Goal: Use online tool/utility: Utilize a website feature to perform a specific function

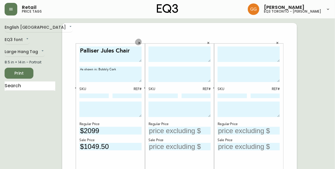
click at [138, 43] on icon "button" at bounding box center [138, 42] width 3 height 3
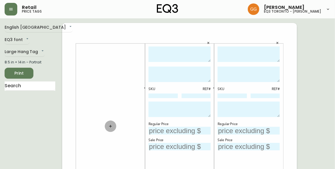
click at [110, 126] on icon "button" at bounding box center [110, 126] width 3 height 3
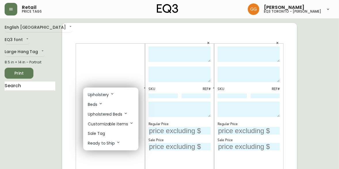
click at [109, 133] on li "Sale Tag" at bounding box center [110, 133] width 55 height 9
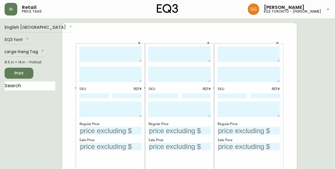
click at [205, 45] on button "button" at bounding box center [208, 43] width 9 height 9
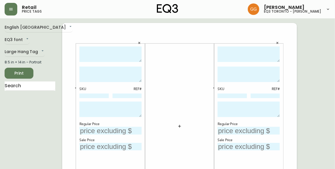
click at [279, 43] on button "button" at bounding box center [277, 43] width 9 height 9
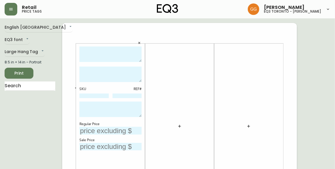
click at [114, 50] on textarea at bounding box center [110, 55] width 62 height 16
type textarea "m"
type textarea "MINIMAL DINING CHAIR"
click at [96, 73] on textarea at bounding box center [110, 75] width 62 height 16
type textarea "Light Grey"
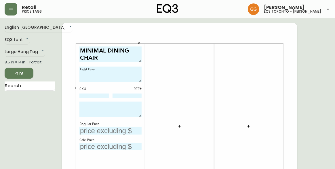
click at [113, 52] on textarea "MINIMAL DINING CHAIR" at bounding box center [110, 55] width 62 height 16
click at [102, 60] on textarea "MINIMAL DINING CHAIR" at bounding box center [110, 55] width 62 height 16
type textarea "MINIMAL DINING CHAIR (SET OF 2)"
click at [109, 132] on input "text" at bounding box center [110, 131] width 62 height 8
type input "$798"
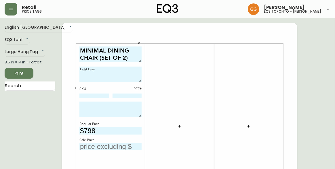
click at [113, 145] on input "text" at bounding box center [110, 147] width 62 height 8
type input "$399"
click at [166, 127] on div at bounding box center [179, 127] width 62 height 160
click at [29, 72] on button "Print" at bounding box center [19, 73] width 29 height 11
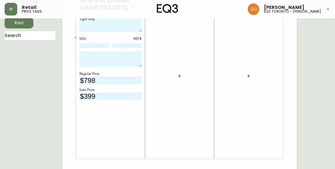
scroll to position [52, 0]
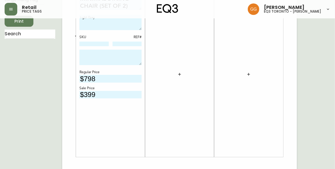
click at [23, 24] on span "Print" at bounding box center [19, 21] width 20 height 7
click at [23, 22] on span "Print" at bounding box center [19, 21] width 20 height 7
